Goal: Task Accomplishment & Management: Complete application form

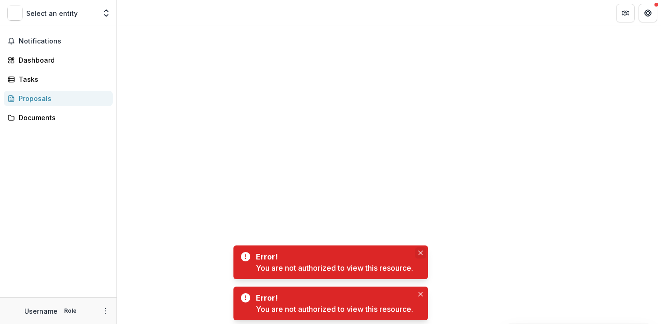
click at [421, 254] on icon "Close" at bounding box center [420, 253] width 5 height 5
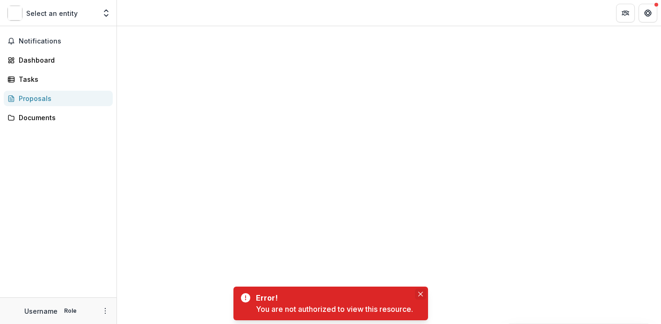
click at [422, 295] on icon "Close" at bounding box center [420, 294] width 5 height 5
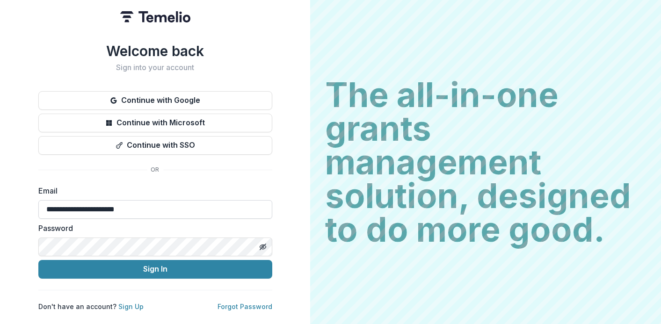
type input "**********"
click at [285, 268] on div "**********" at bounding box center [155, 162] width 310 height 324
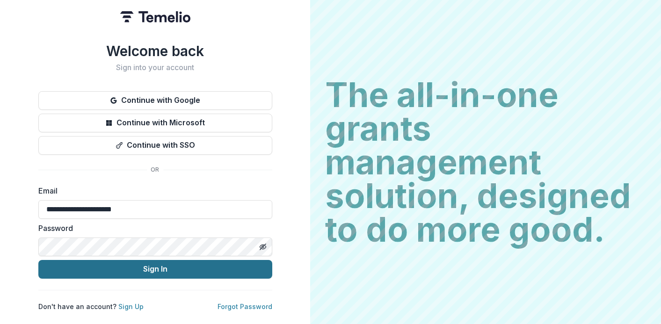
click at [255, 266] on button "Sign In" at bounding box center [155, 269] width 234 height 19
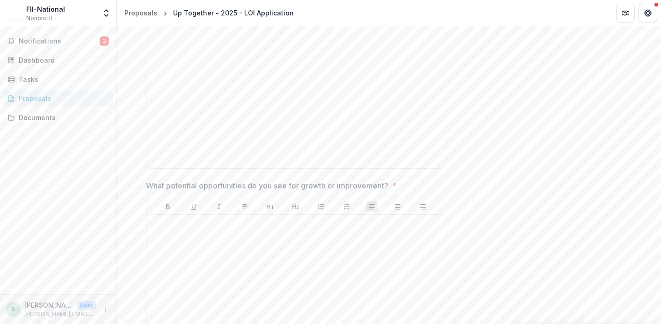
scroll to position [4599, 0]
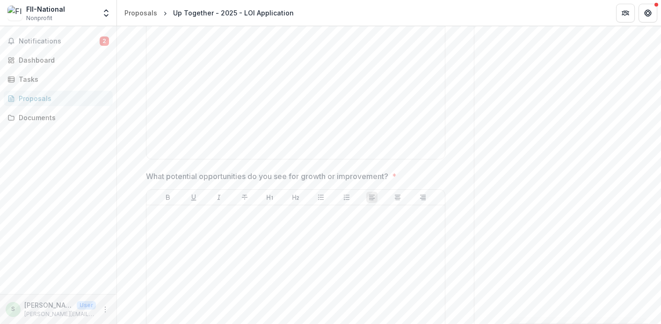
click at [290, 182] on p "What potential opportunities do you see for growth or improvement?" at bounding box center [267, 176] width 242 height 11
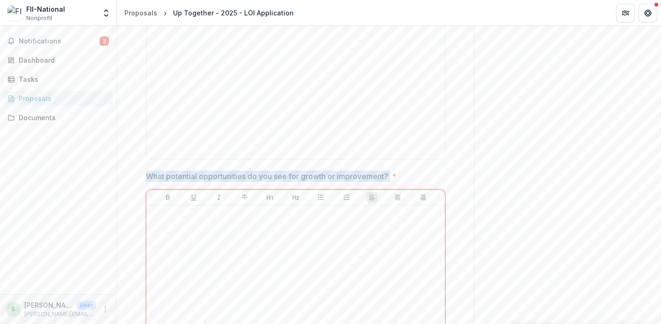
drag, startPoint x: 377, startPoint y: 256, endPoint x: 142, endPoint y: 257, distance: 235.2
copy p "What potential opportunities do you see for growth or improvement?"
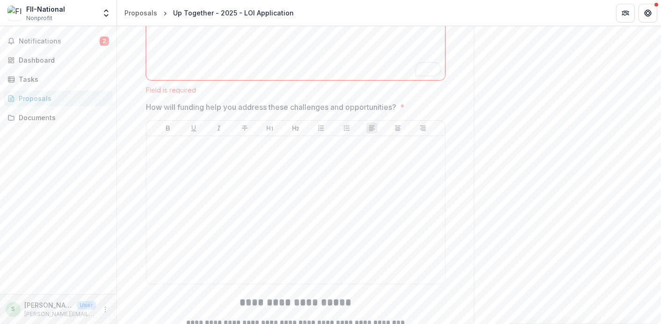
scroll to position [4873, 0]
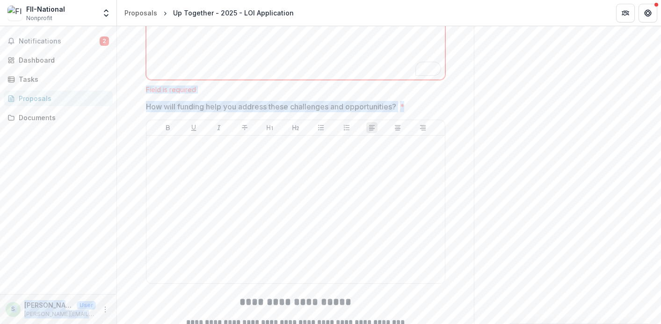
drag, startPoint x: 413, startPoint y: 188, endPoint x: 117, endPoint y: 188, distance: 296.5
click at [116, 188] on main "**********" at bounding box center [330, 175] width 661 height 298
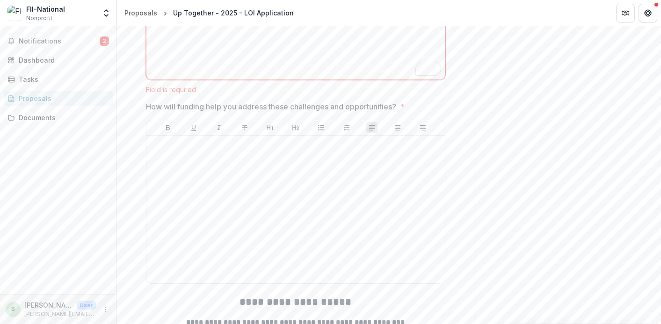
click at [210, 112] on p "How will funding help you address these challenges and opportunities?" at bounding box center [271, 106] width 250 height 11
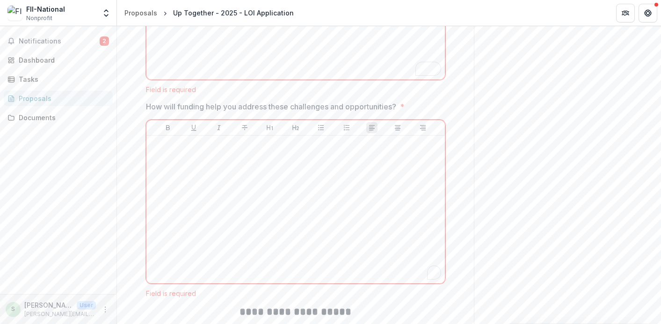
click at [210, 112] on p "How will funding help you address these challenges and opportunities?" at bounding box center [271, 106] width 250 height 11
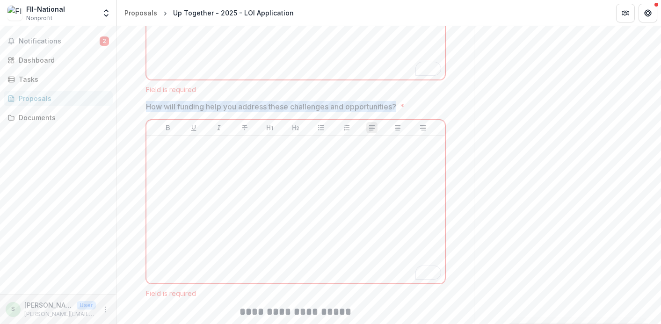
drag, startPoint x: 398, startPoint y: 185, endPoint x: 144, endPoint y: 184, distance: 254.9
copy p "How will funding help you address these challenges and opportunities?"
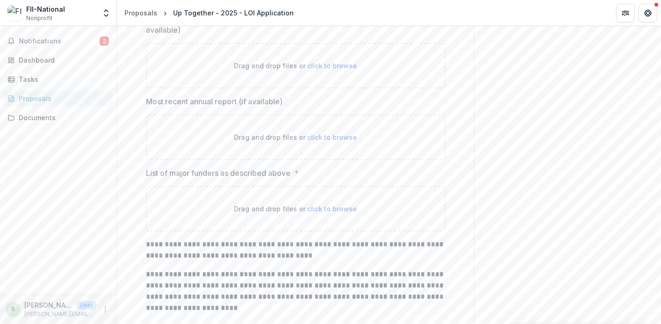
scroll to position [5402, 0]
